Goal: Transaction & Acquisition: Purchase product/service

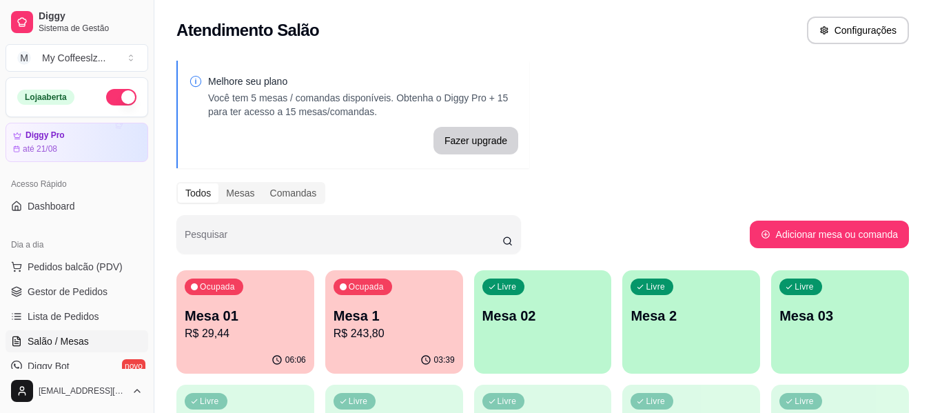
click at [521, 318] on p "Mesa 02" at bounding box center [542, 315] width 121 height 19
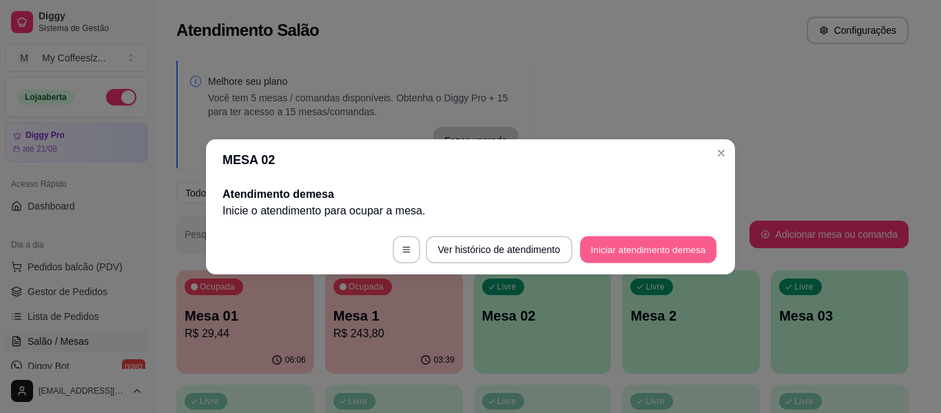
click at [661, 238] on button "Iniciar atendimento de mesa" at bounding box center [648, 249] width 136 height 27
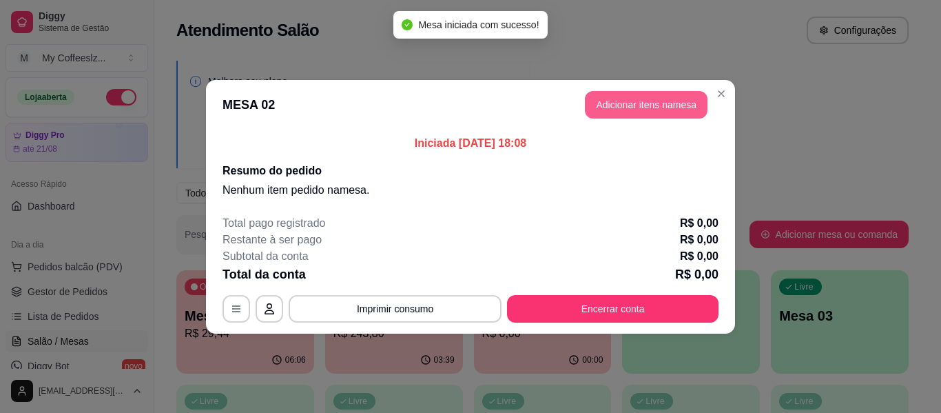
click at [608, 101] on button "Adicionar itens na mesa" at bounding box center [646, 105] width 123 height 28
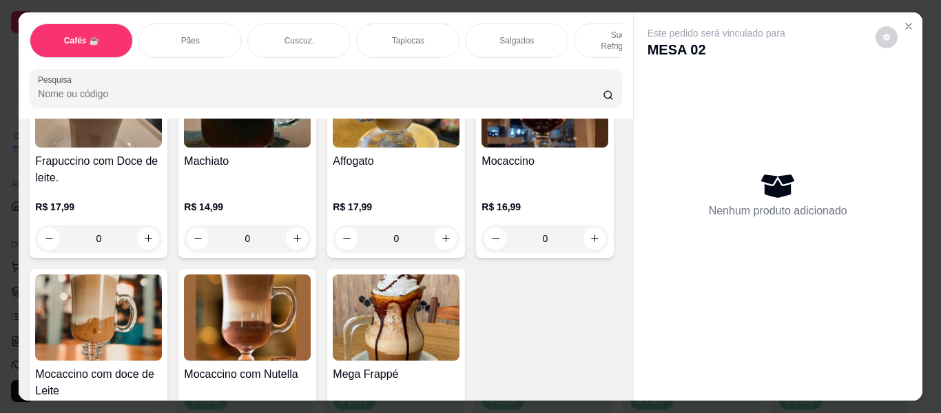
scroll to position [1654, 0]
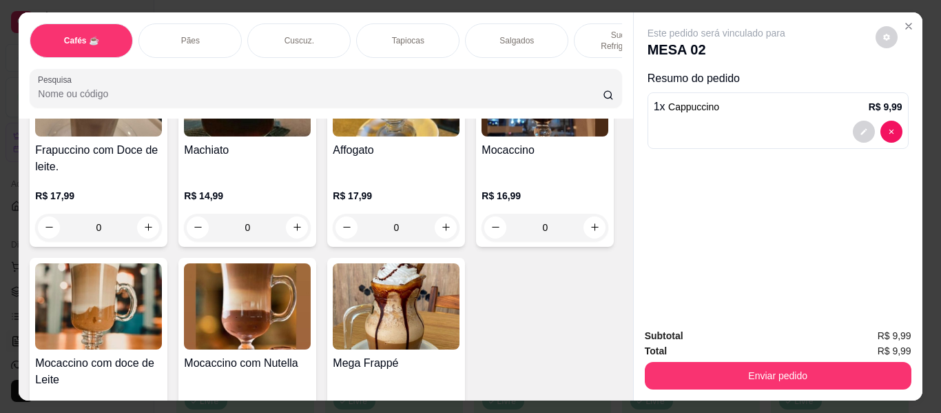
type input "2"
click at [370, 28] on div "Tapiocas" at bounding box center [407, 40] width 103 height 34
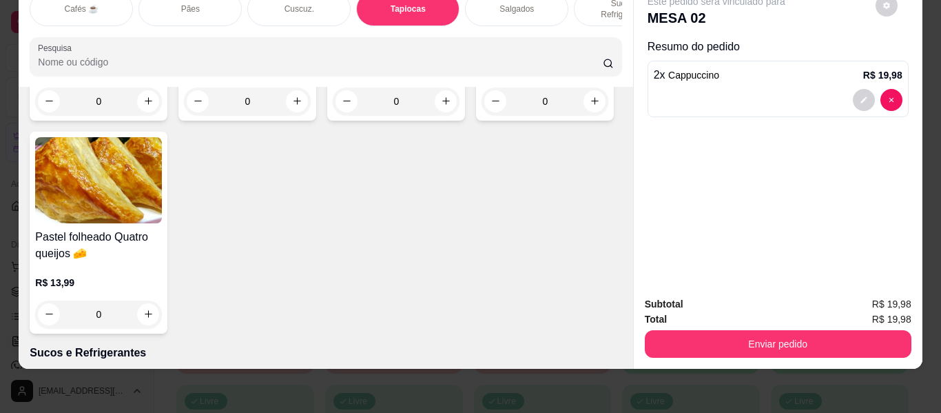
scroll to position [4708, 0]
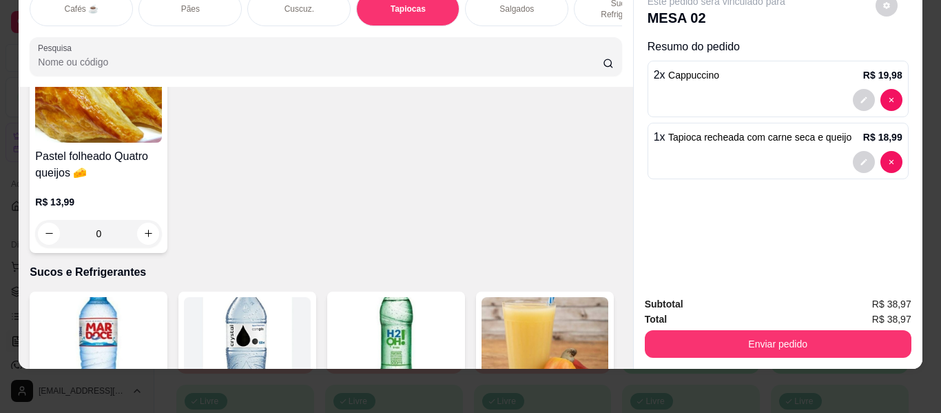
type input "2"
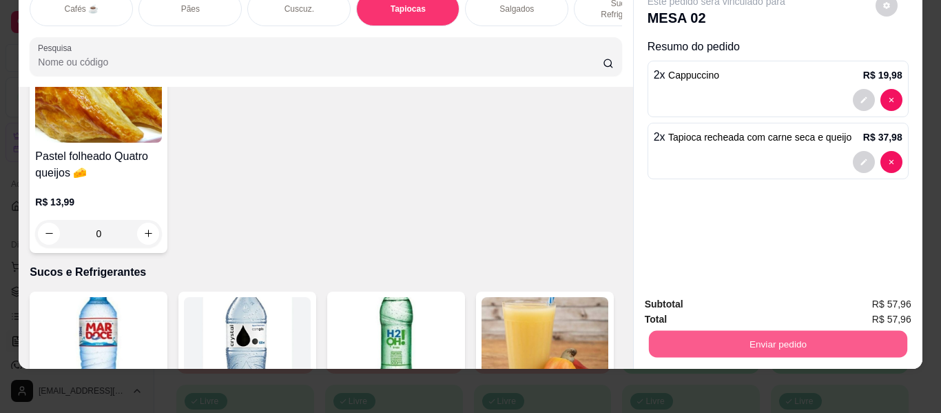
click at [684, 331] on button "Enviar pedido" at bounding box center [777, 344] width 258 height 27
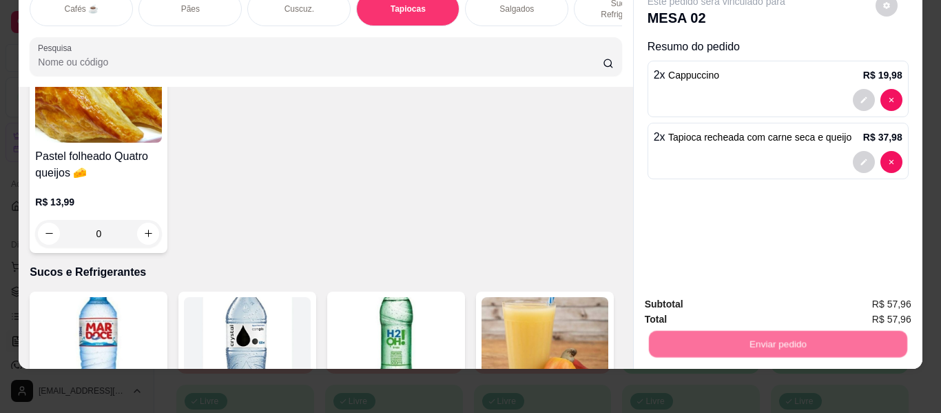
click at [687, 307] on button "Não registrar e enviar pedido" at bounding box center [732, 299] width 143 height 26
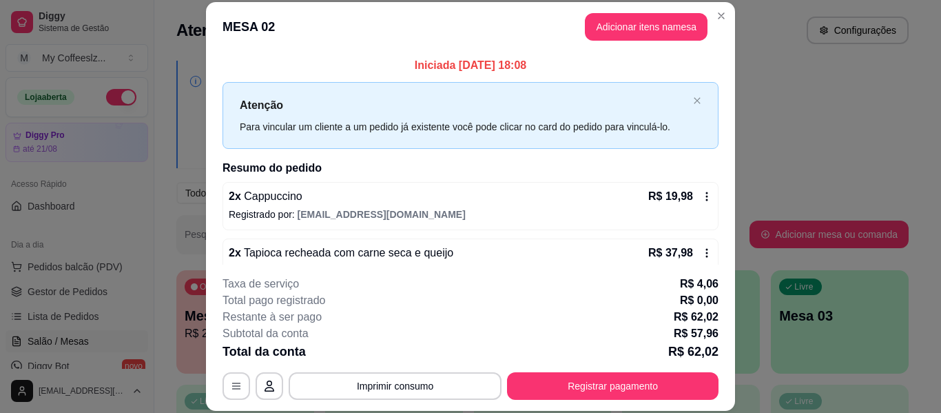
scroll to position [28, 0]
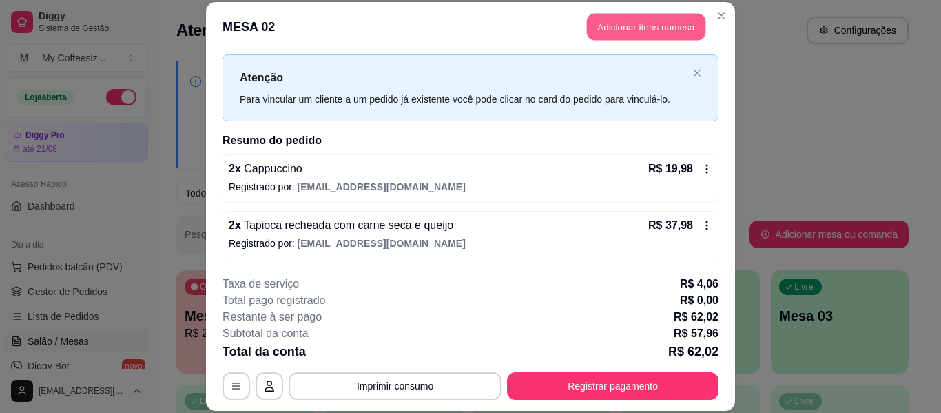
click at [606, 31] on button "Adicionar itens na mesa" at bounding box center [646, 27] width 119 height 27
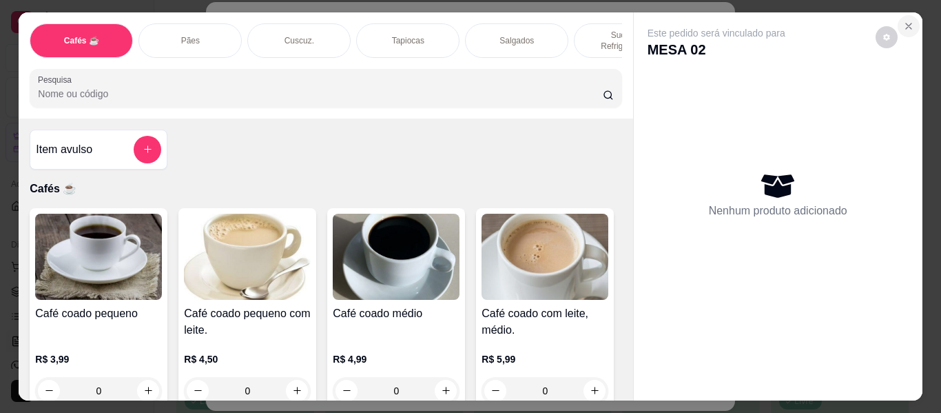
click at [905, 21] on icon "Close" at bounding box center [908, 26] width 11 height 11
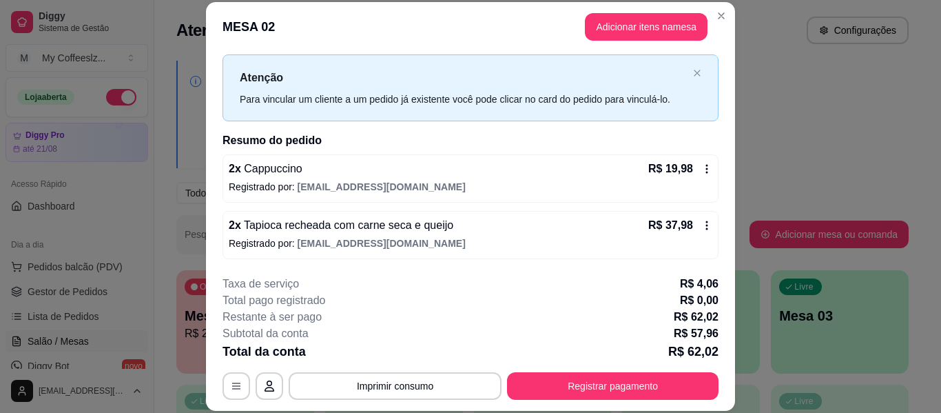
scroll to position [42, 0]
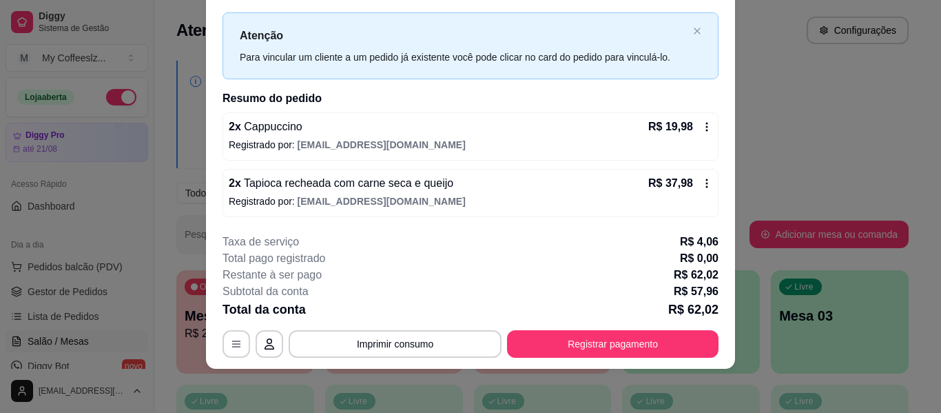
click at [464, 91] on h2 "Resumo do pedido" at bounding box center [471, 98] width 496 height 17
